Goal: Task Accomplishment & Management: Complete application form

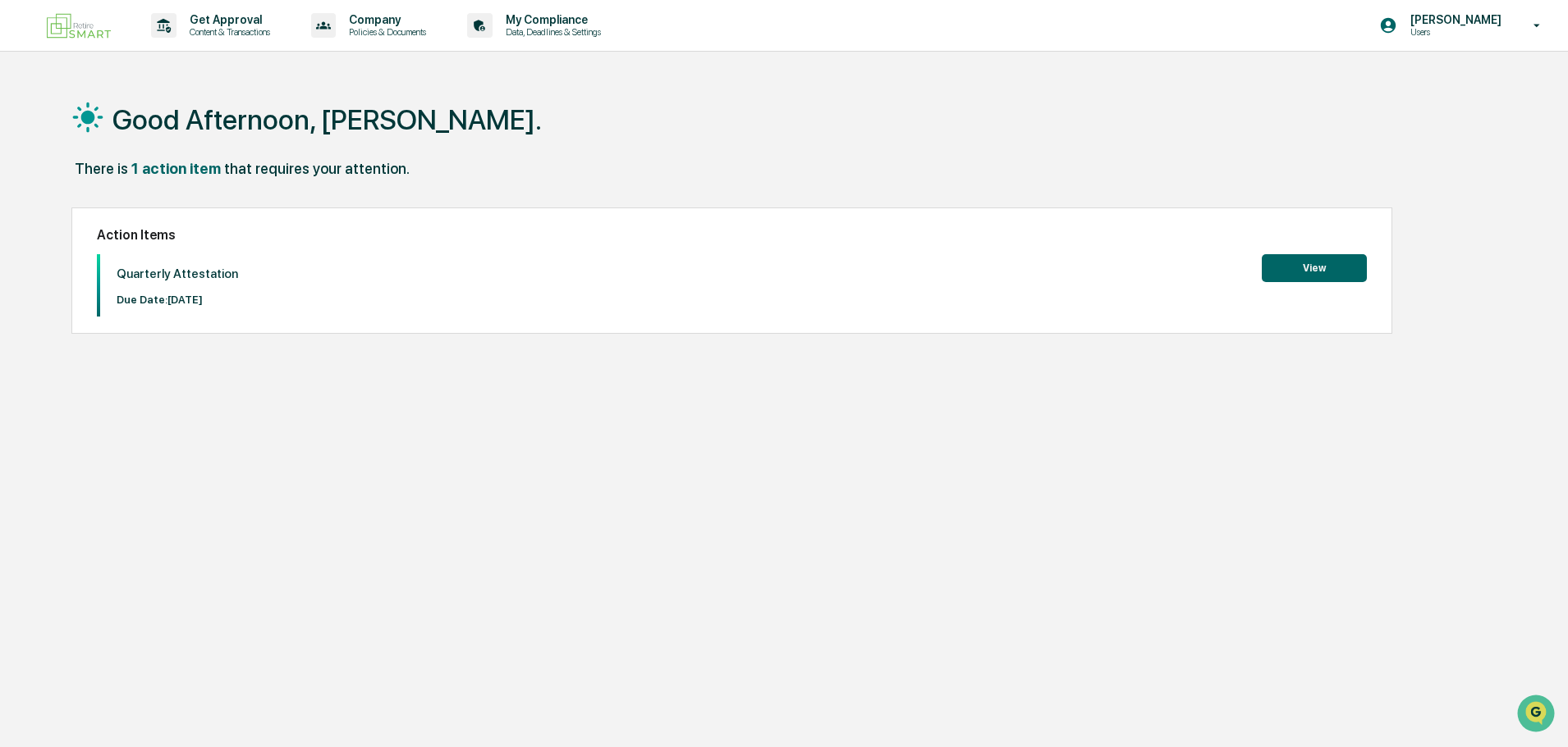
click at [1301, 270] on button "View" at bounding box center [1314, 268] width 105 height 28
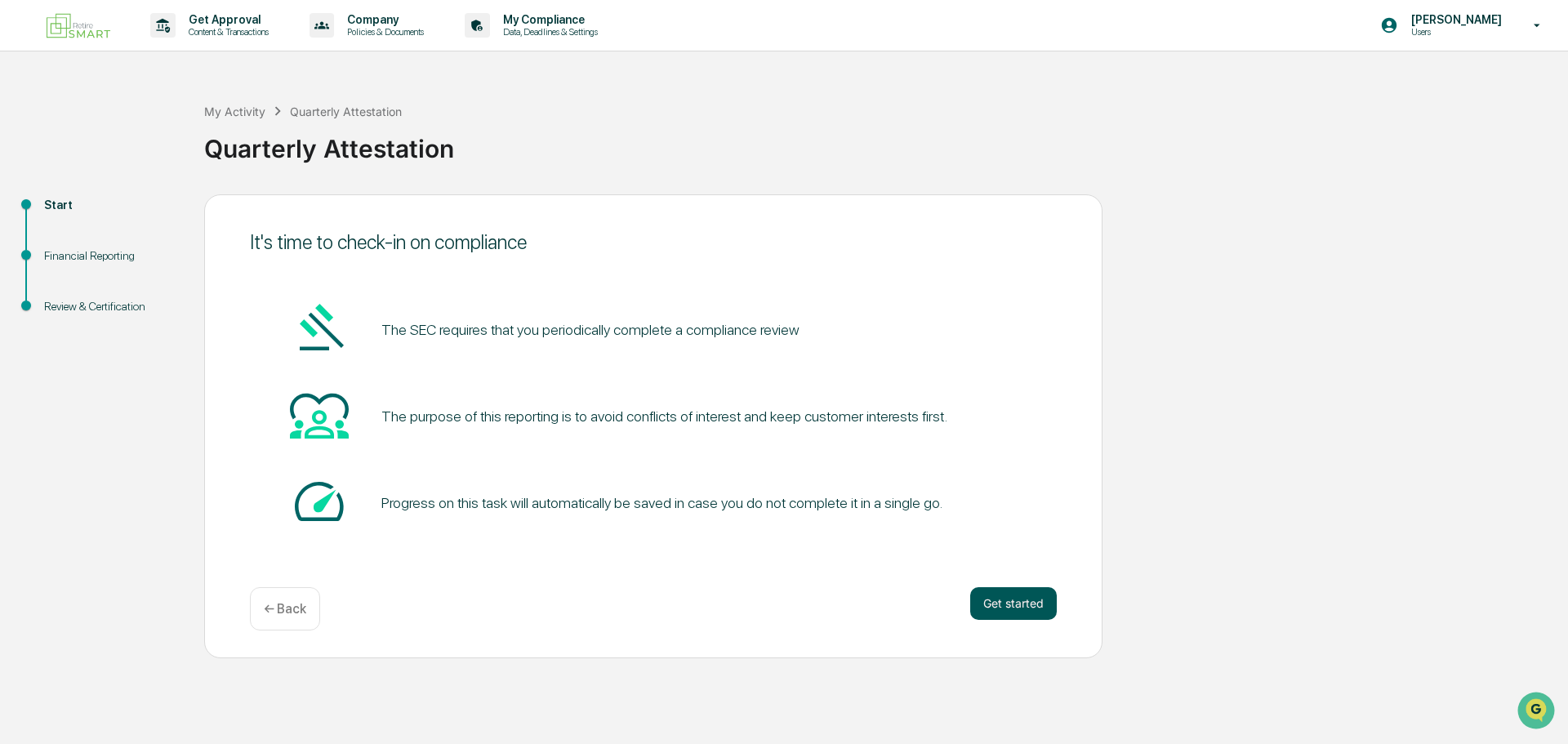
click at [1013, 602] on button "Get started" at bounding box center [1013, 604] width 86 height 33
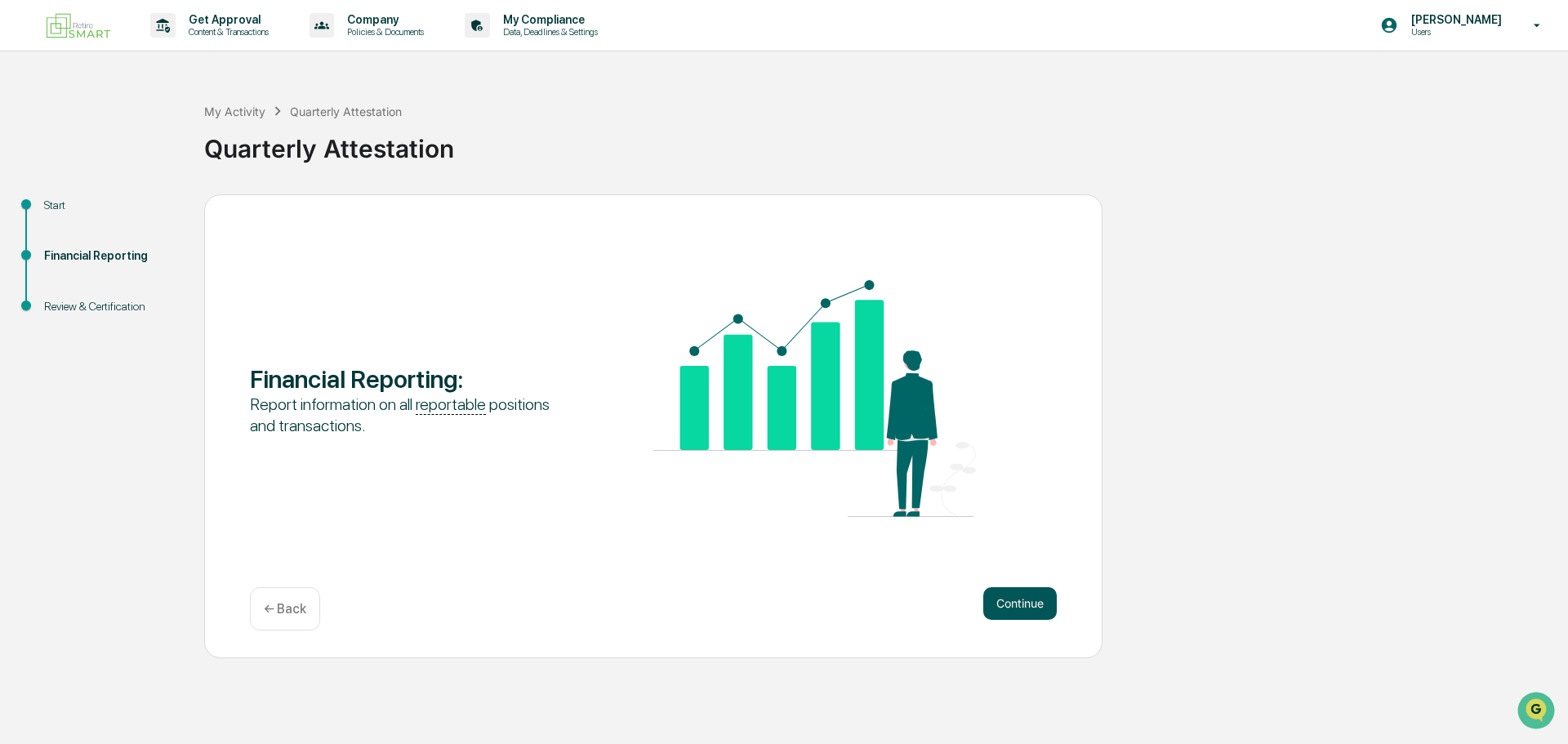
click at [1026, 605] on button "Continue" at bounding box center [1020, 604] width 74 height 33
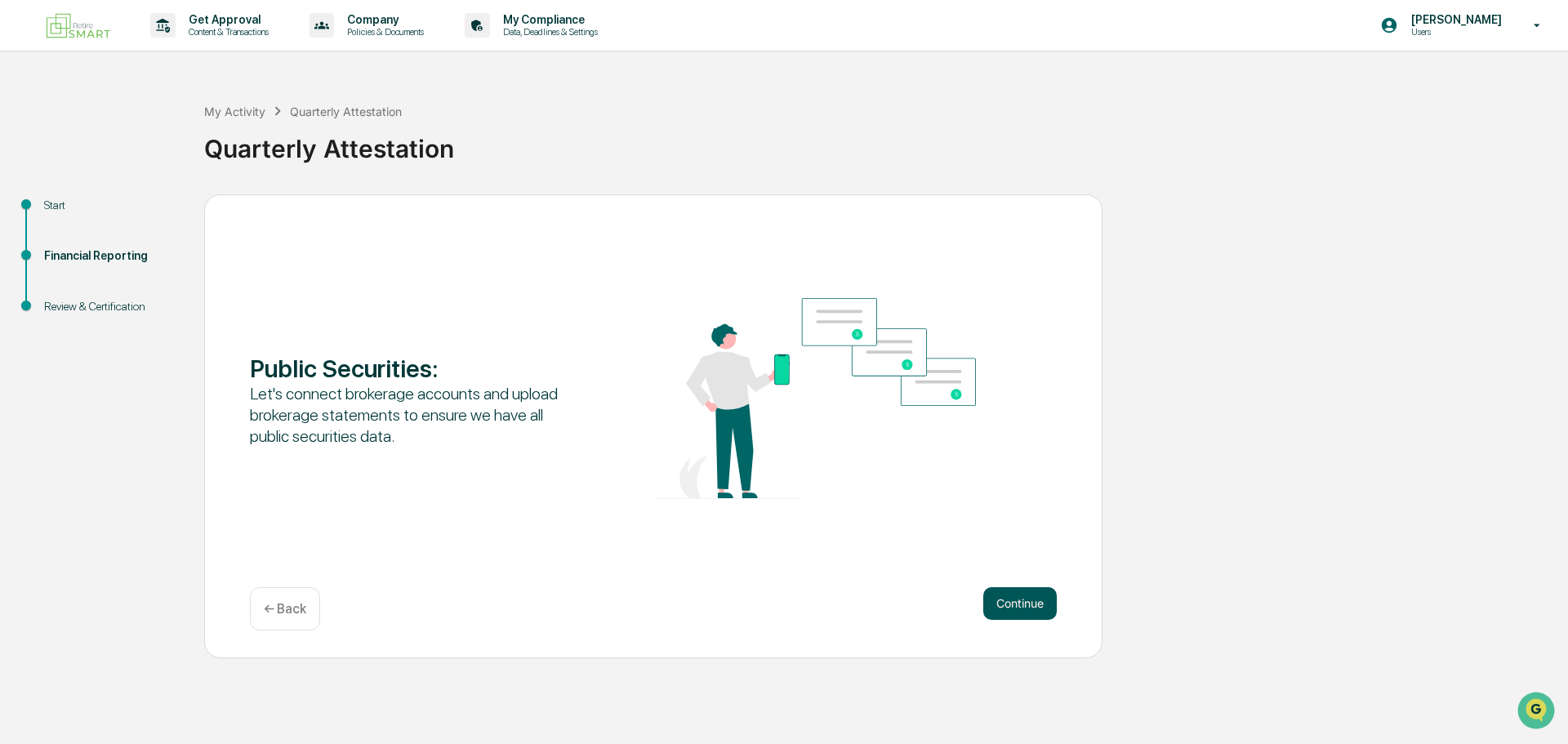
click at [1020, 601] on button "Continue" at bounding box center [1020, 604] width 74 height 33
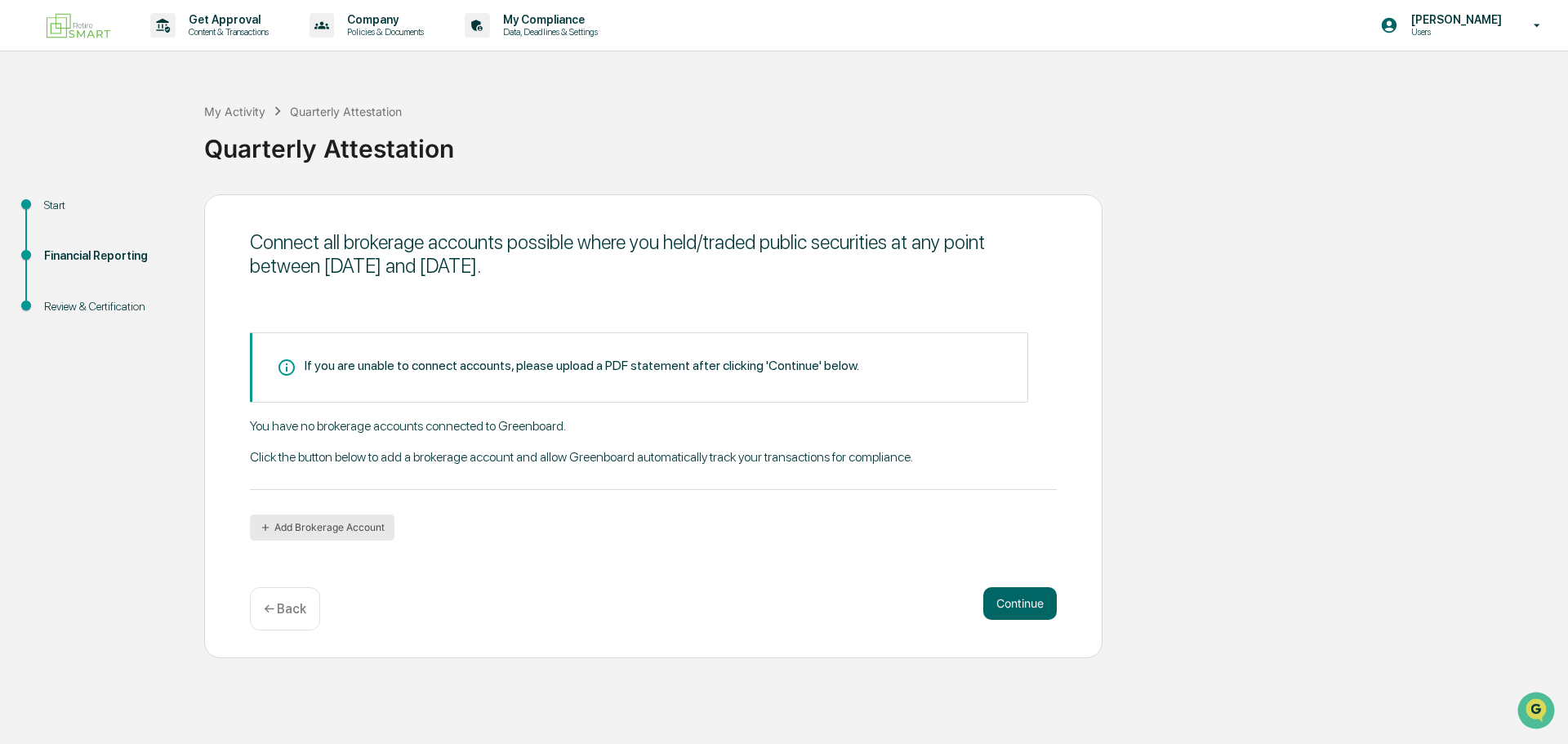
click at [350, 528] on button "Add Brokerage Account" at bounding box center [322, 527] width 145 height 26
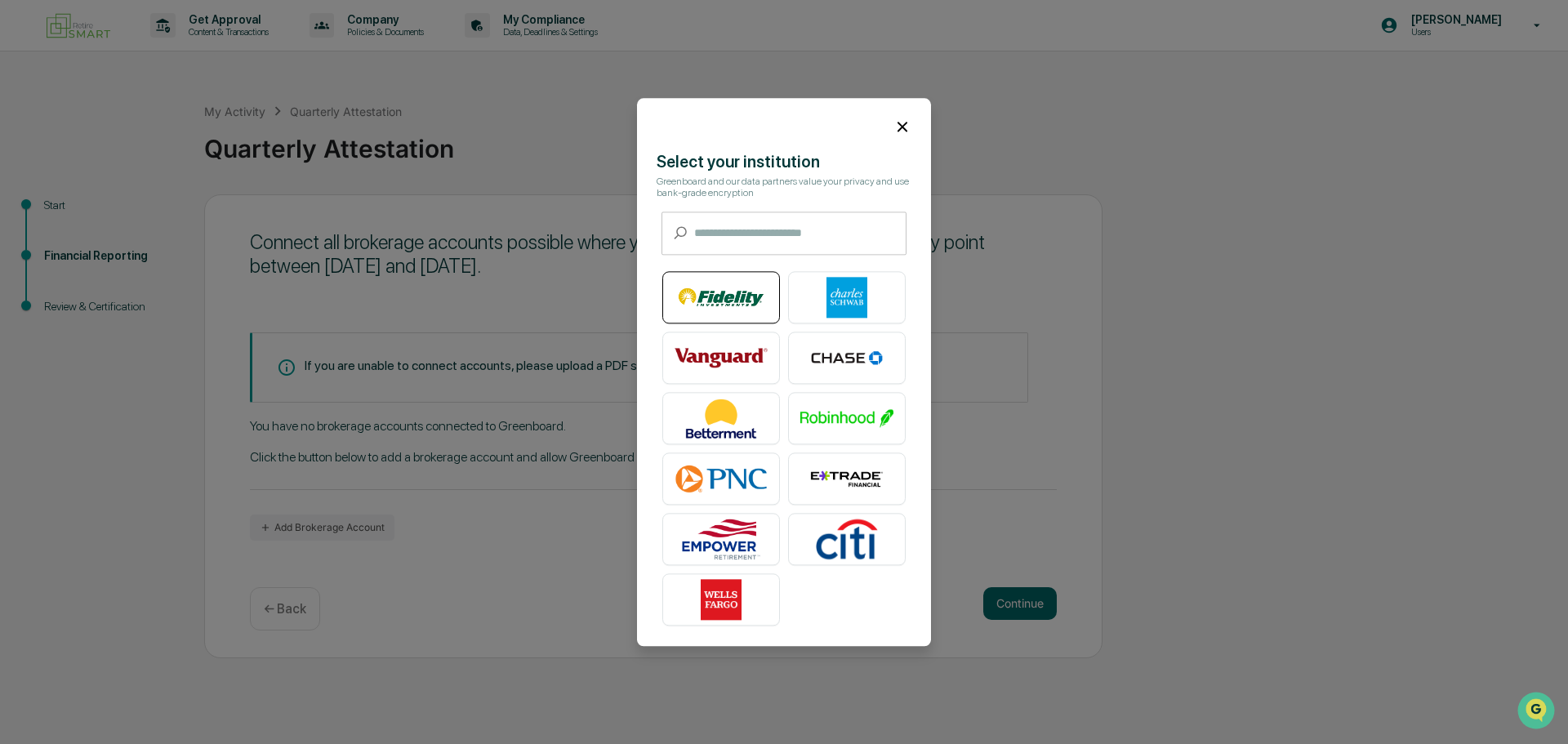
click at [742, 295] on img at bounding box center [721, 297] width 93 height 41
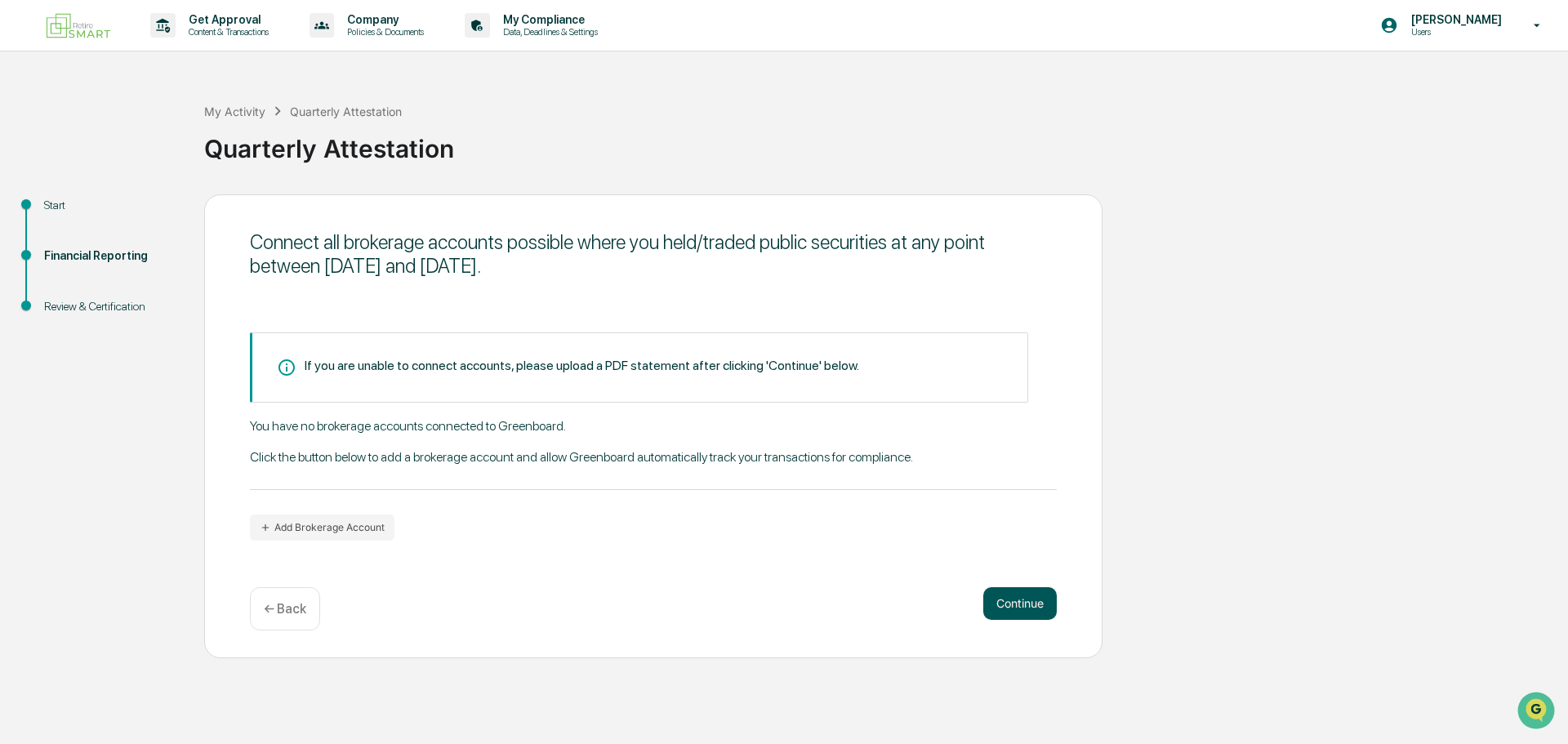
click at [1027, 600] on button "Continue" at bounding box center [1020, 604] width 74 height 33
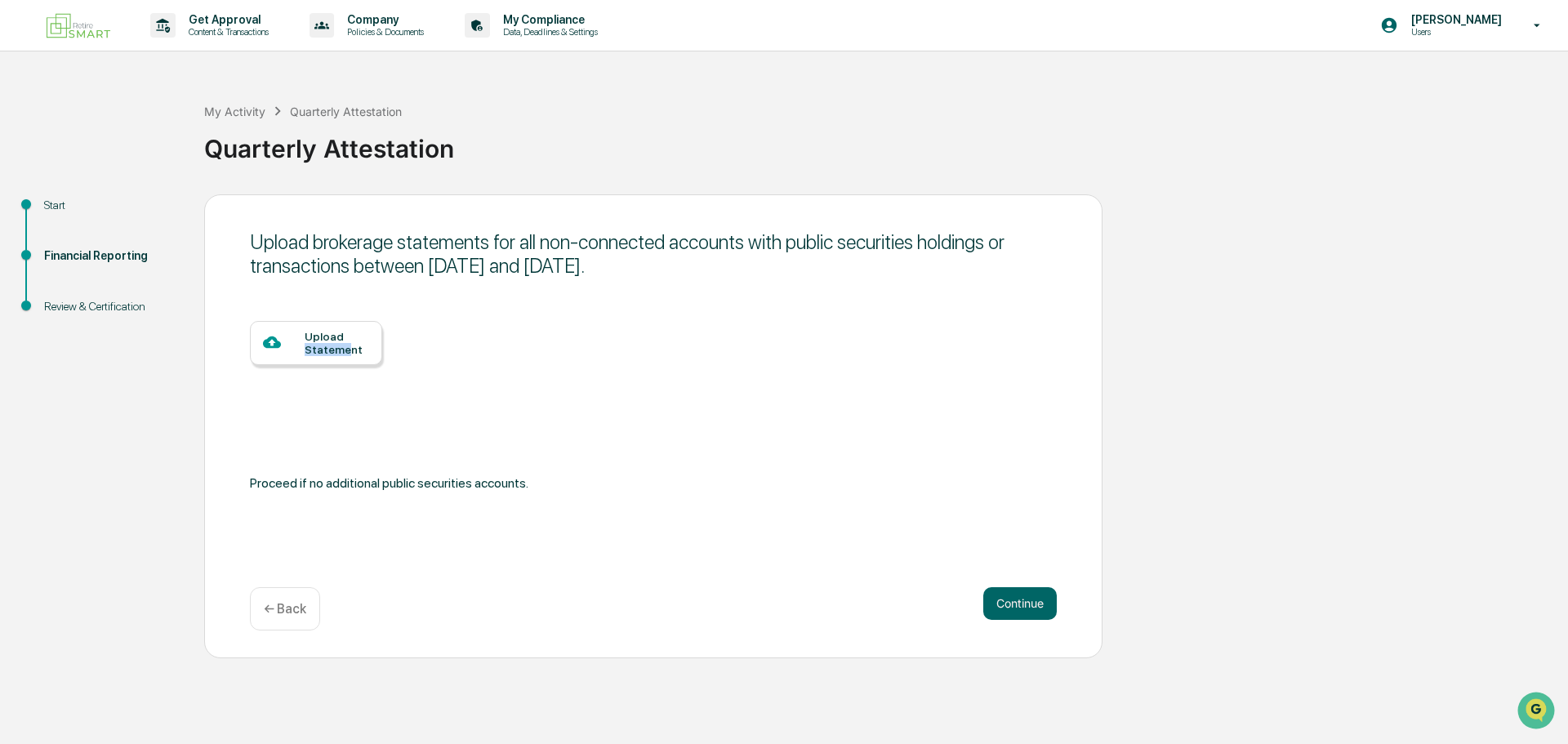
click at [349, 344] on div "Upload Statement" at bounding box center [336, 342] width 64 height 26
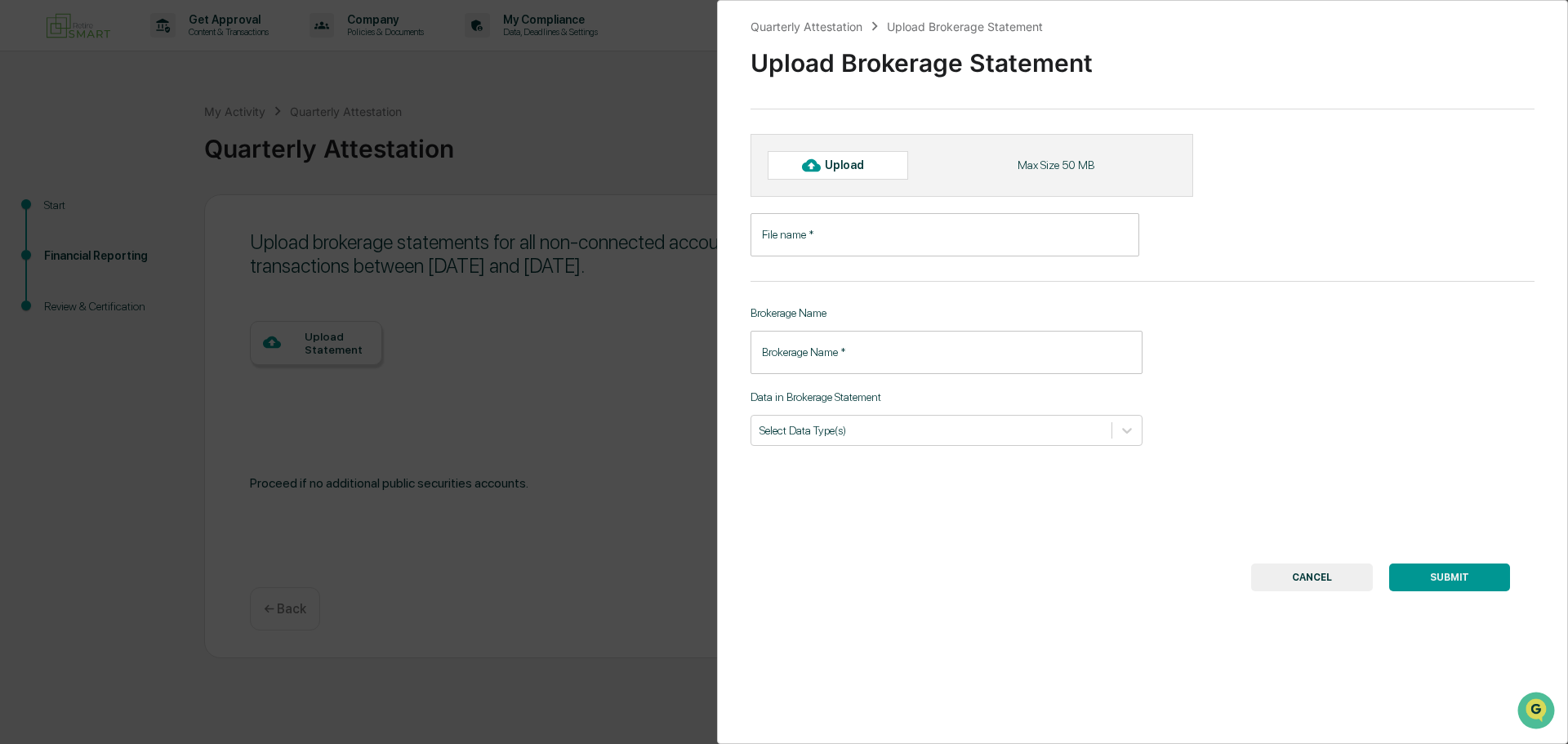
click at [839, 190] on div "Upload Max Size 50 MB" at bounding box center [972, 165] width 443 height 62
click at [861, 161] on div "Upload" at bounding box center [851, 165] width 53 height 13
type input "**********"
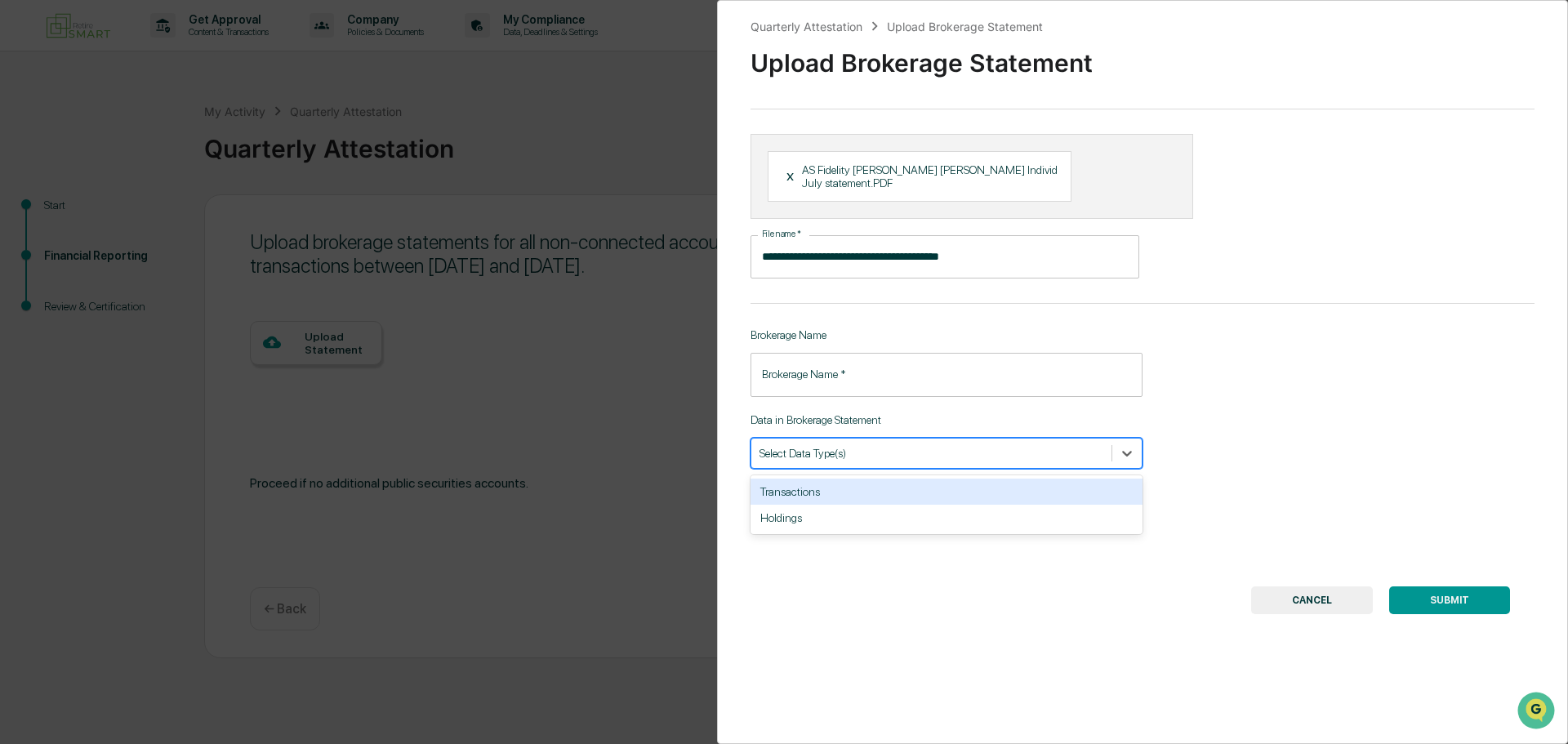
click at [856, 447] on div at bounding box center [932, 453] width 344 height 15
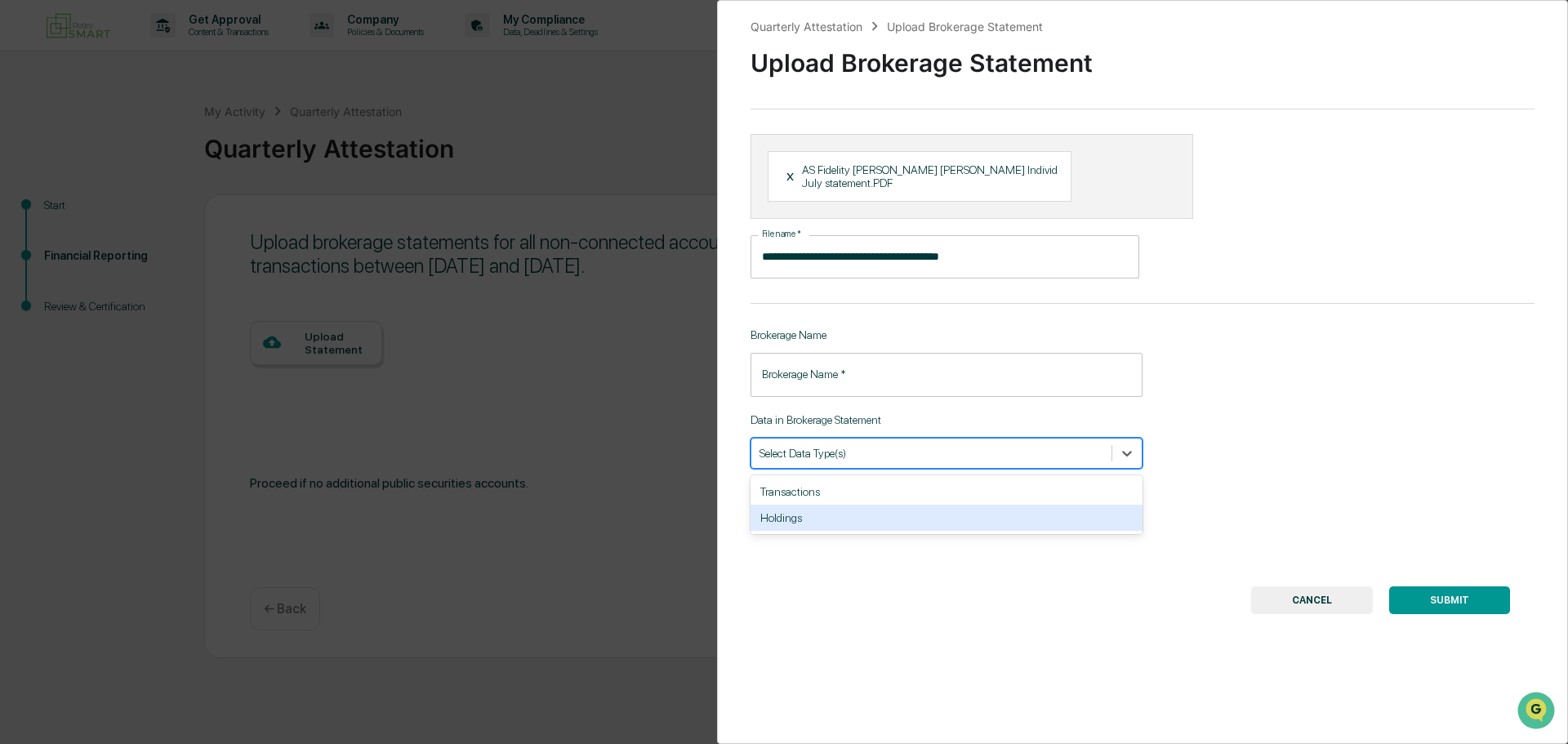
click at [860, 506] on div "Holdings" at bounding box center [946, 518] width 392 height 26
click at [938, 451] on div "Holdings" at bounding box center [916, 453] width 331 height 23
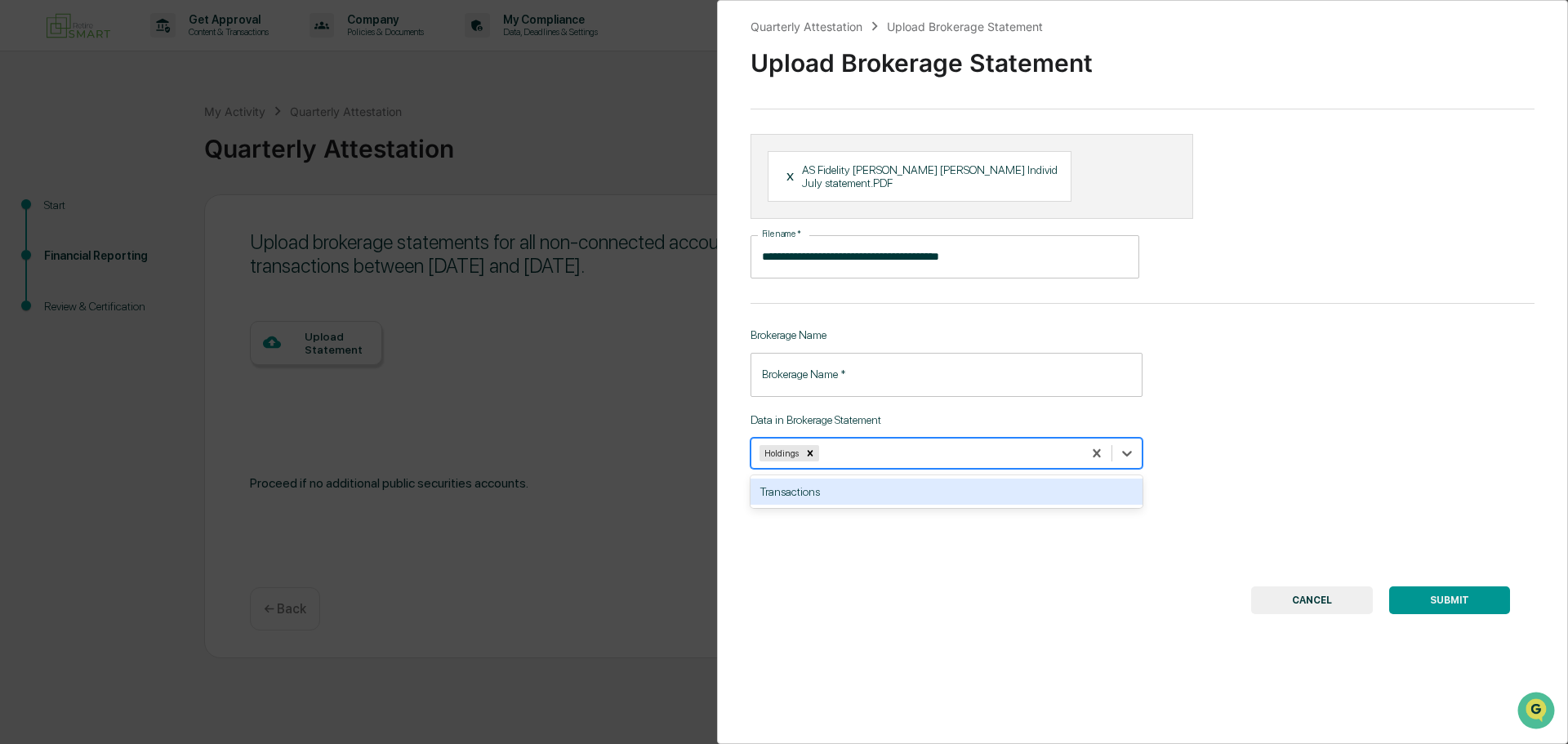
click at [904, 478] on div "Transactions" at bounding box center [946, 491] width 392 height 26
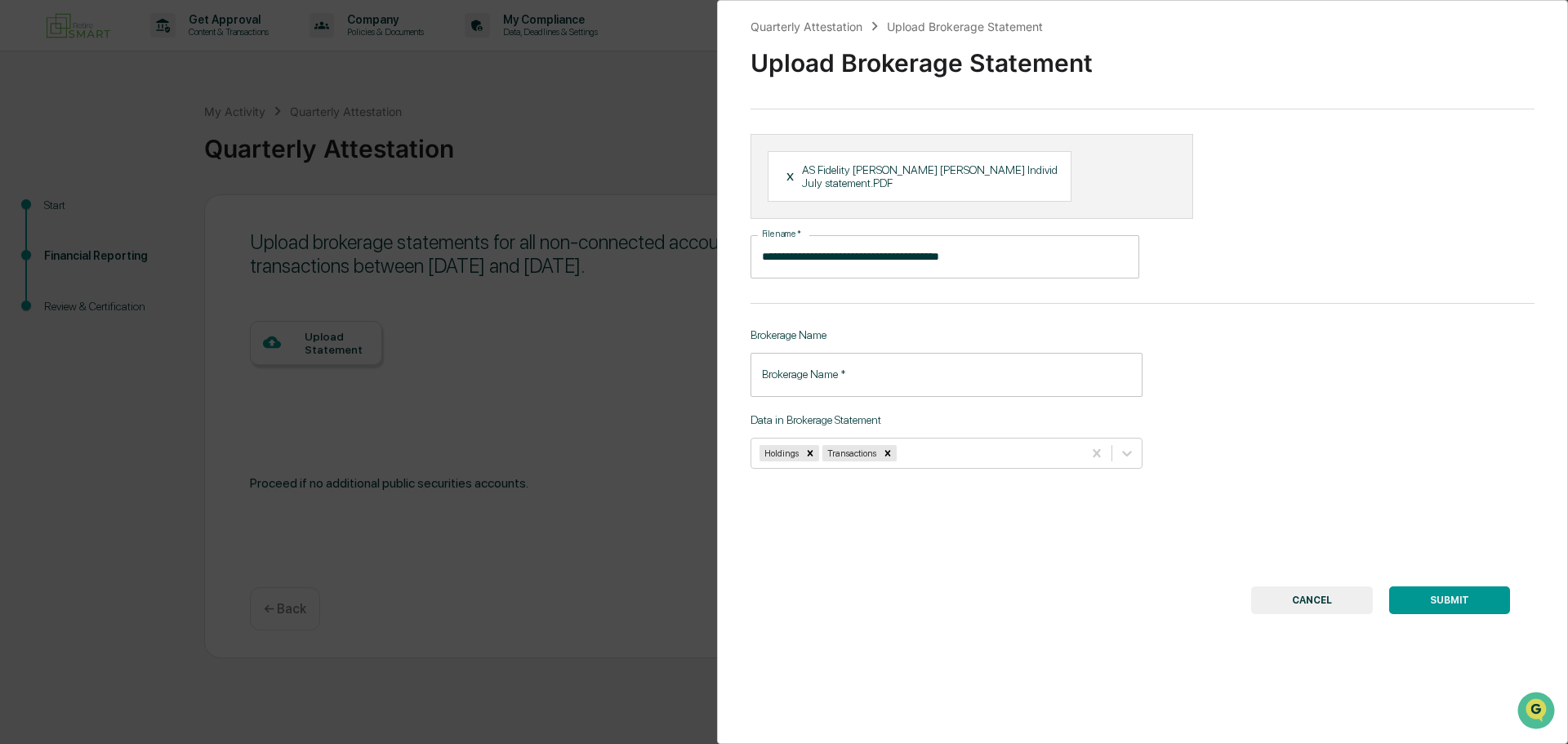
click at [990, 617] on div "**********" at bounding box center [1142, 372] width 851 height 744
click at [873, 364] on input "Brokerage Name   *" at bounding box center [946, 374] width 392 height 43
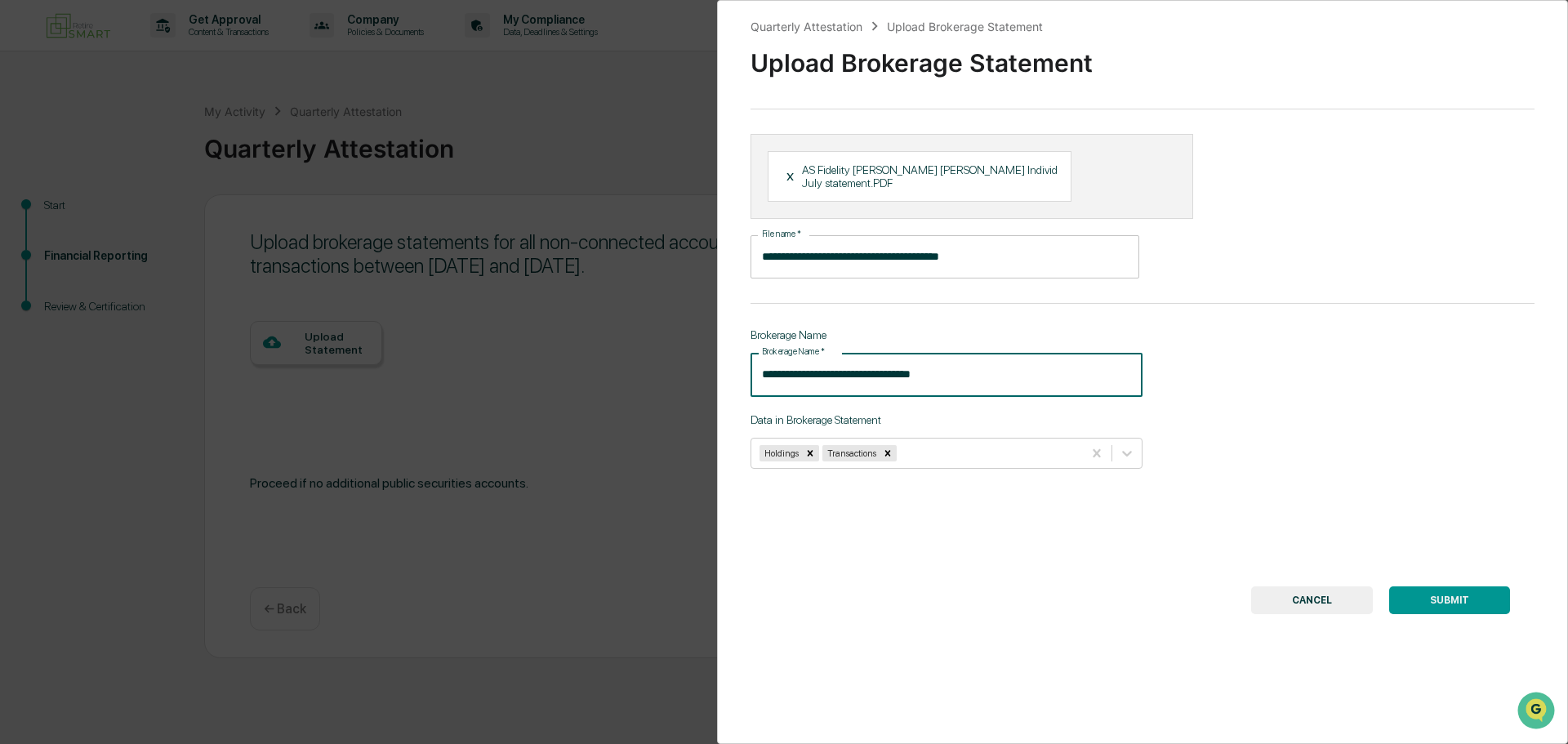
type input "**********"
click at [1466, 587] on button "SUBMIT" at bounding box center [1450, 600] width 121 height 28
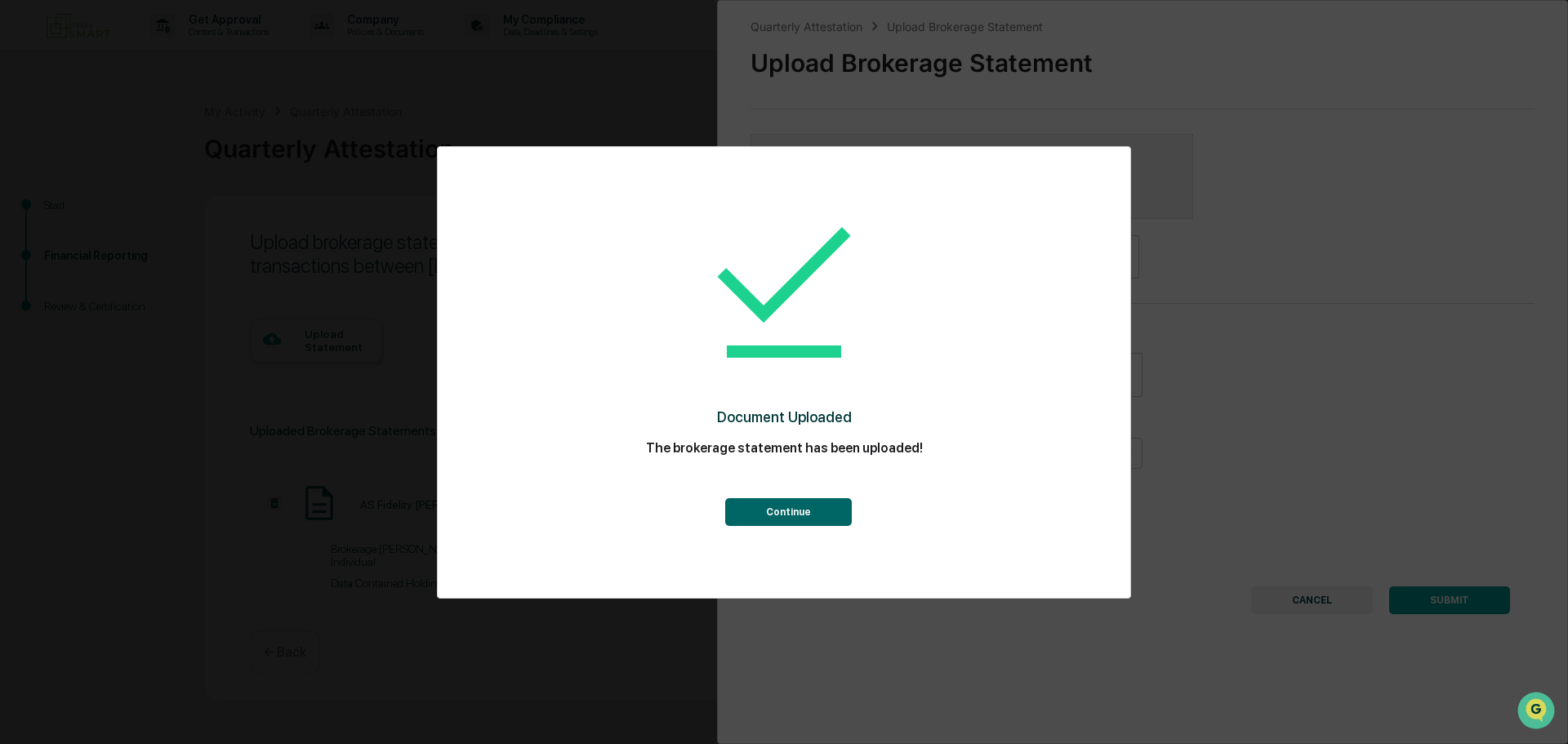
click at [789, 523] on button "Continue" at bounding box center [789, 512] width 127 height 28
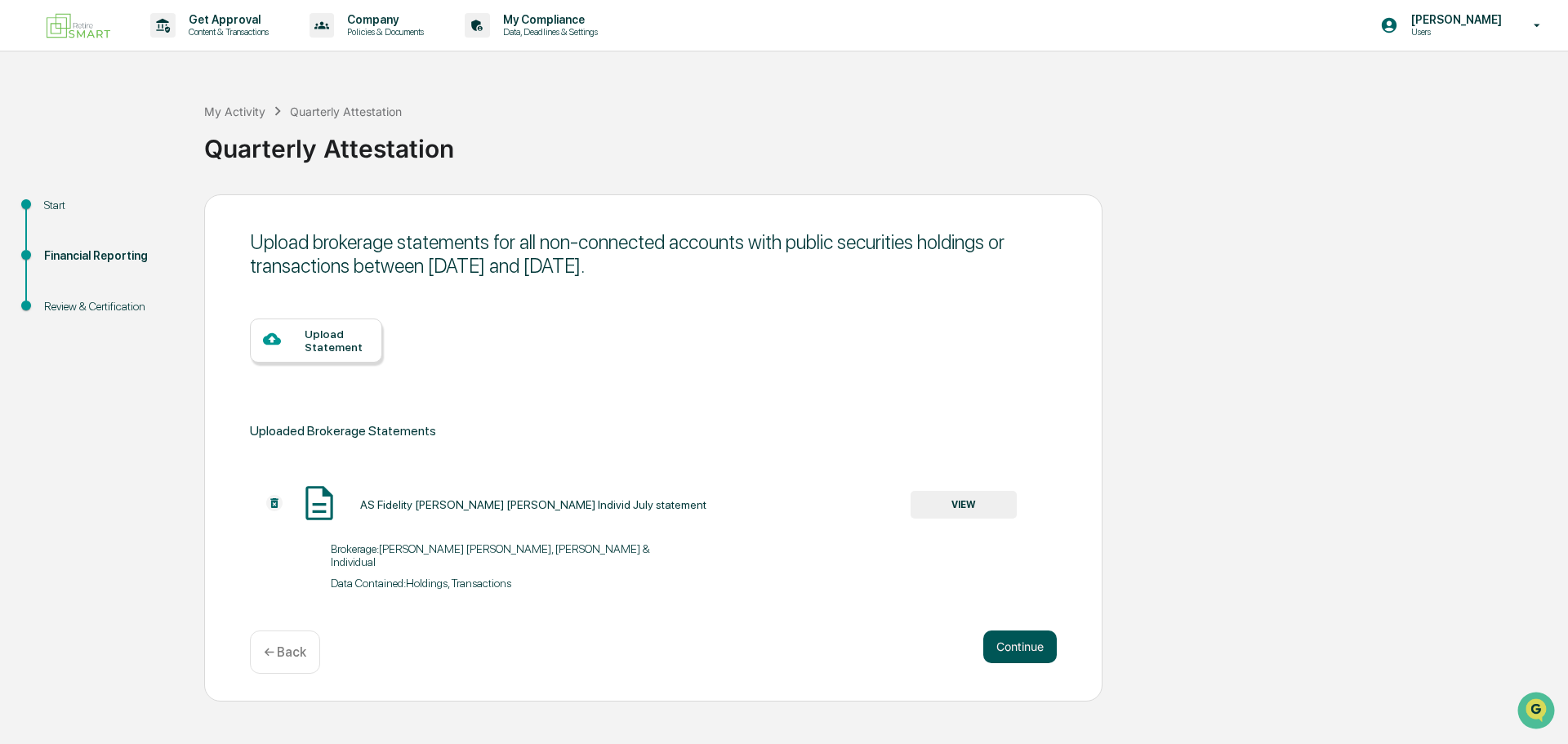
click at [1030, 637] on button "Continue" at bounding box center [1020, 647] width 74 height 33
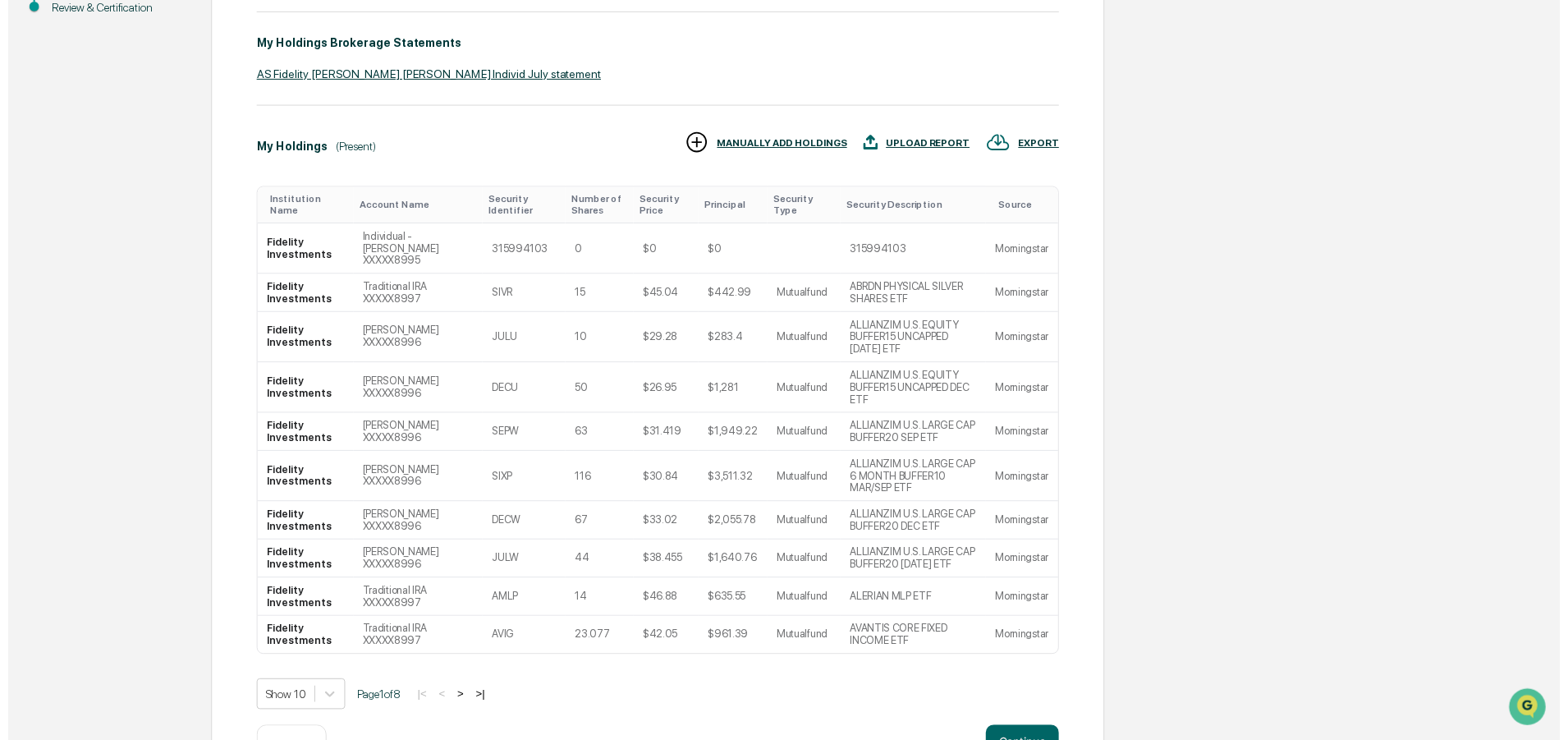
scroll to position [307, 0]
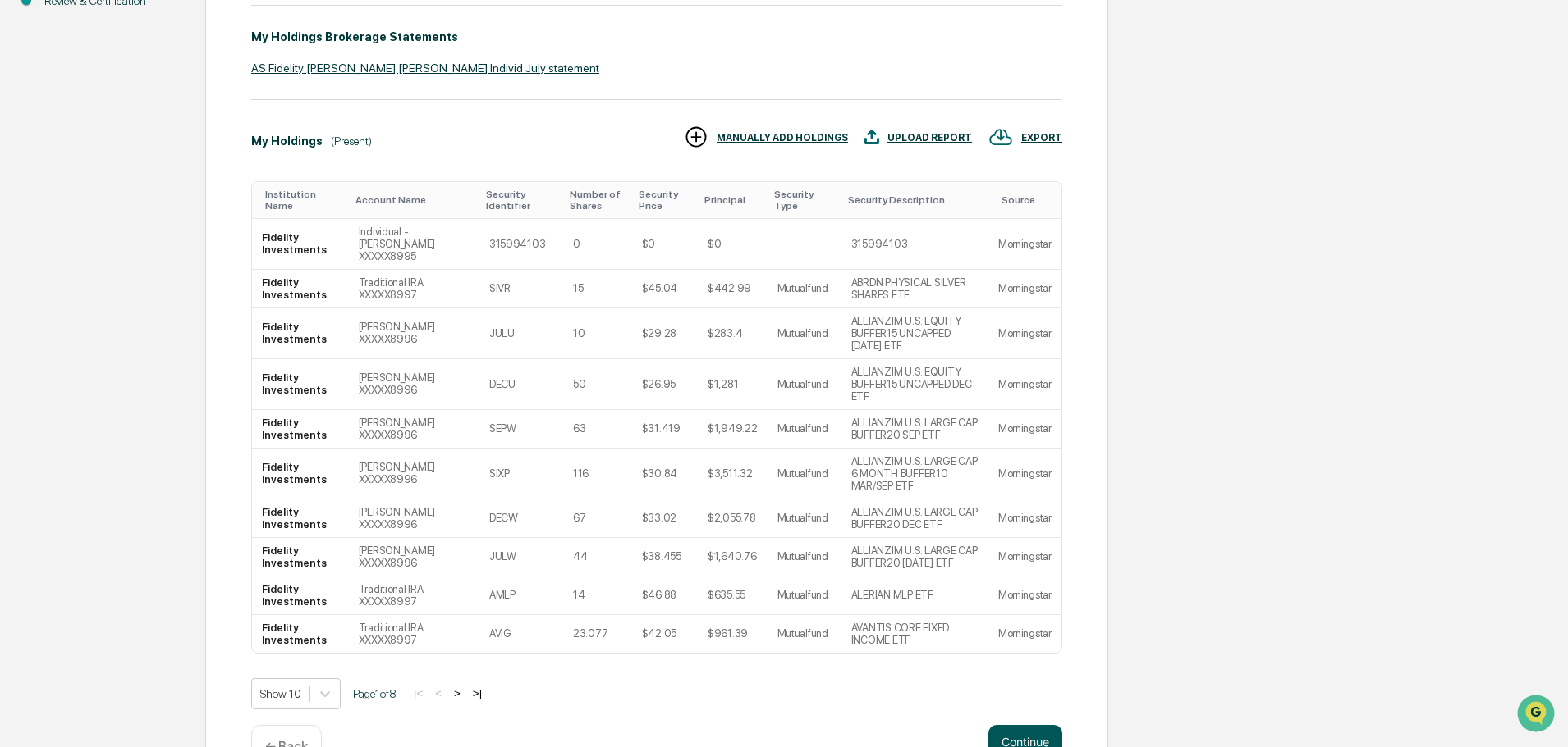
click at [1007, 725] on button "Continue" at bounding box center [1025, 741] width 74 height 33
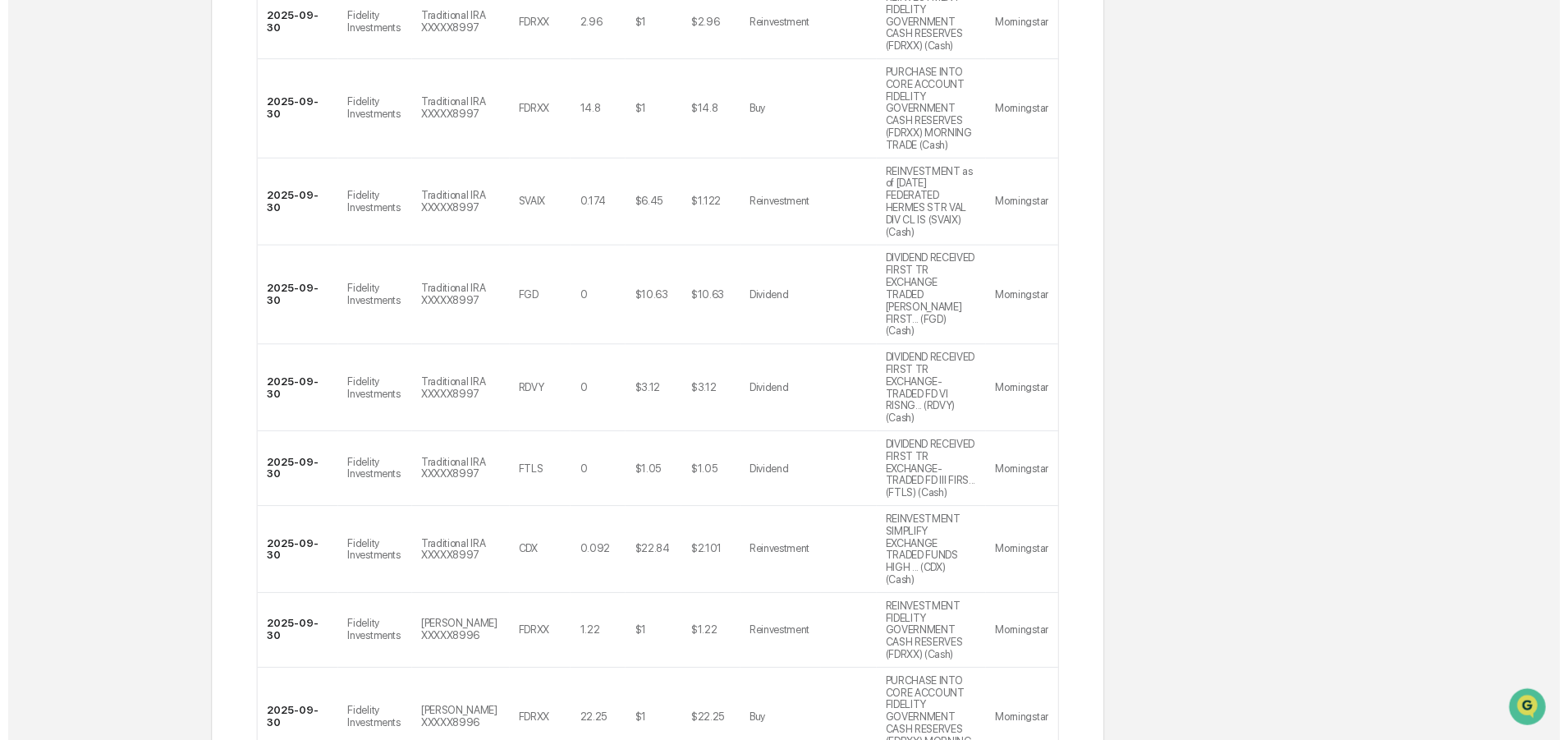
scroll to position [542, 0]
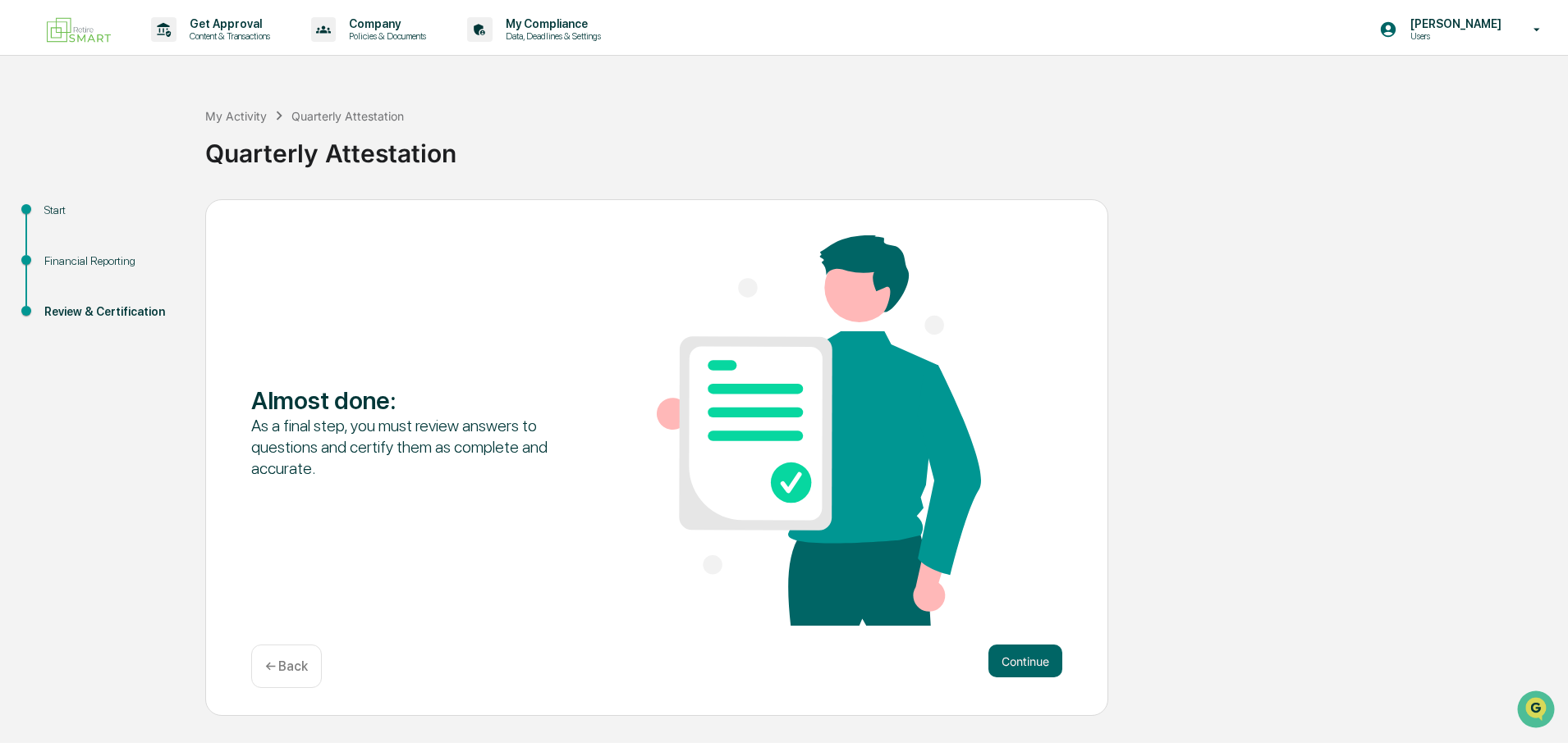
scroll to position [0, 0]
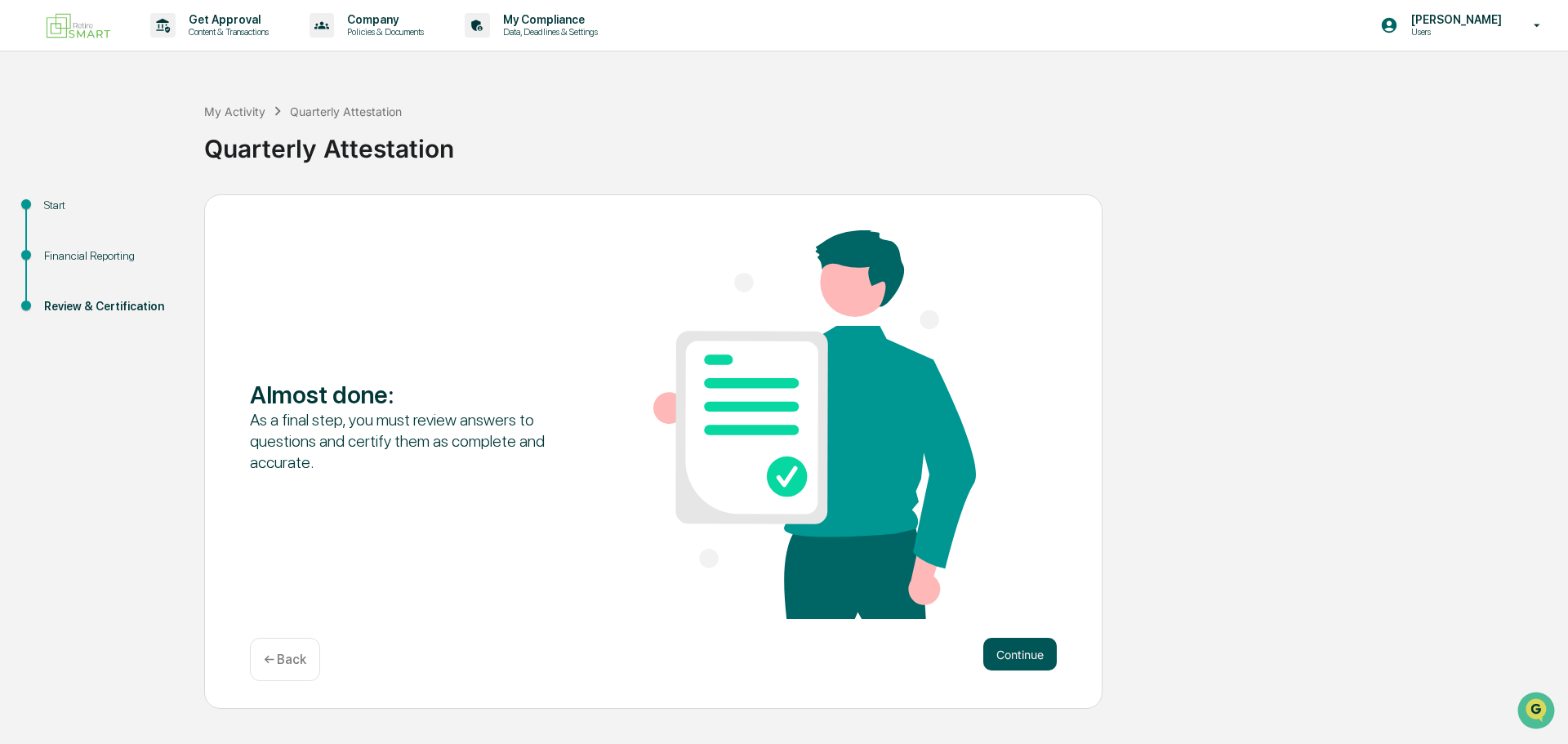
click at [1030, 650] on button "Continue" at bounding box center [1020, 655] width 74 height 33
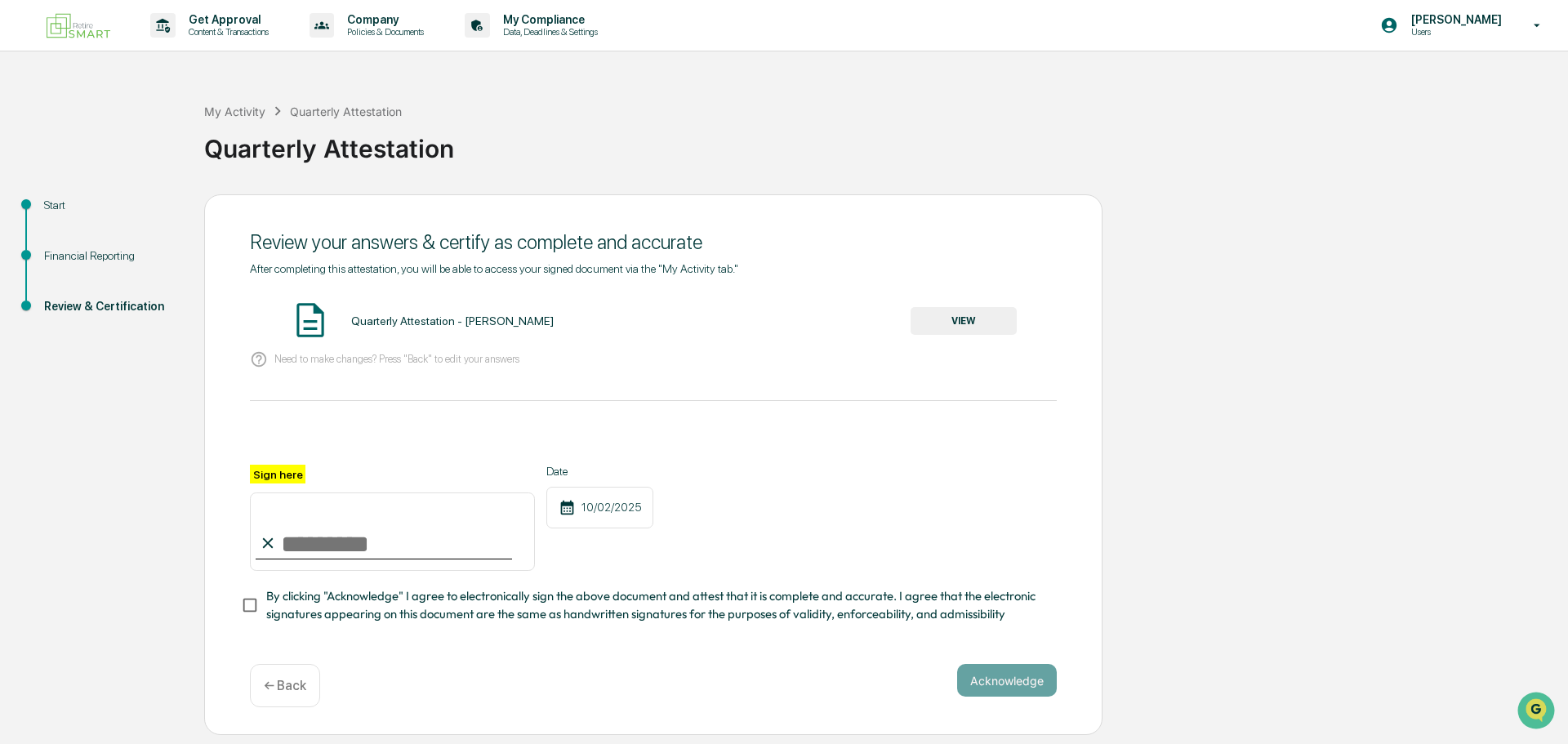
click at [386, 560] on div at bounding box center [384, 559] width 257 height 2
click at [366, 552] on input "Sign here" at bounding box center [392, 532] width 285 height 79
type input "**********"
click at [997, 682] on button "Acknowledge" at bounding box center [1007, 681] width 100 height 33
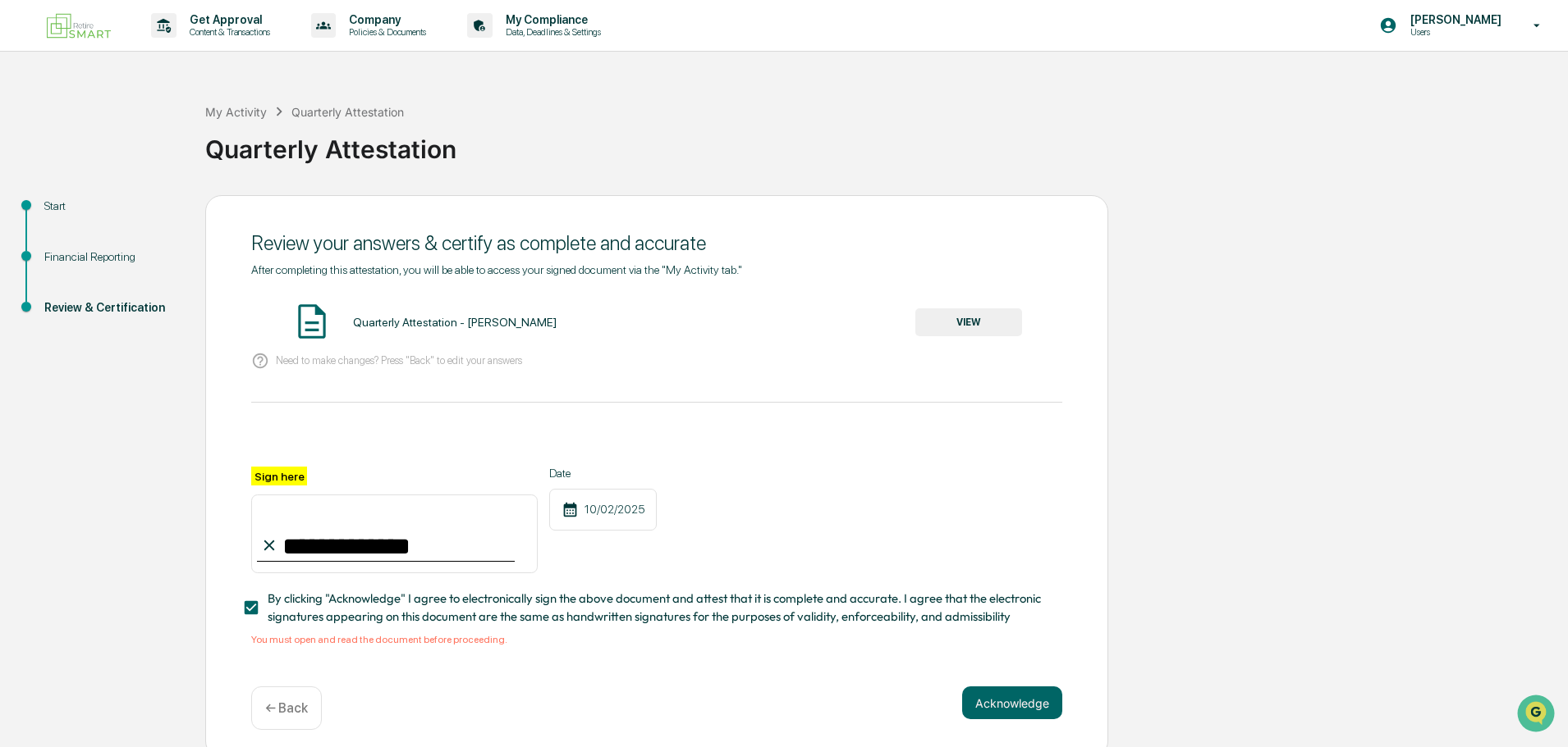
click at [969, 320] on button "VIEW" at bounding box center [968, 322] width 107 height 28
